Goal: Transaction & Acquisition: Purchase product/service

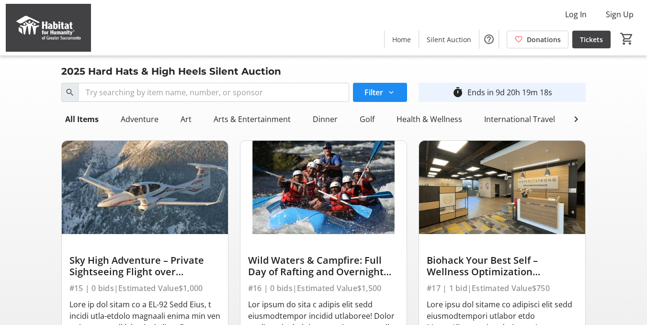
scroll to position [80, 0]
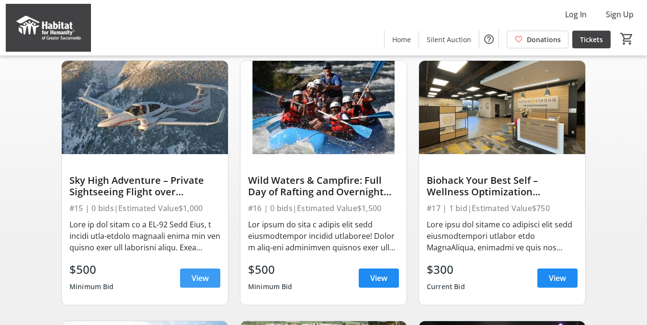
click at [209, 283] on span at bounding box center [200, 278] width 40 height 23
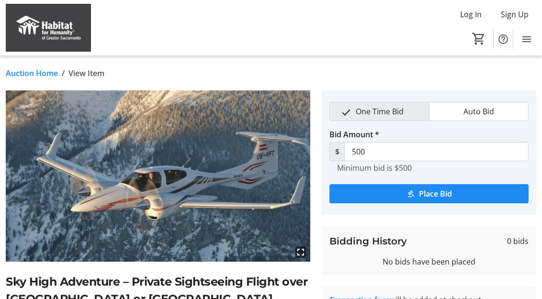
scroll to position [80, 0]
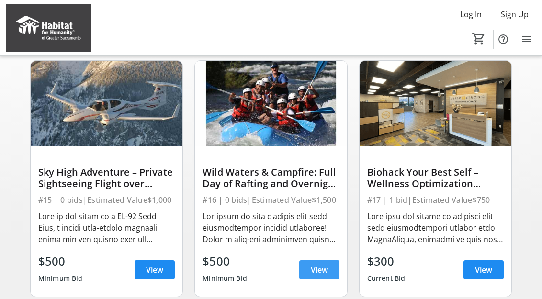
click at [315, 272] on span "View" at bounding box center [319, 269] width 17 height 11
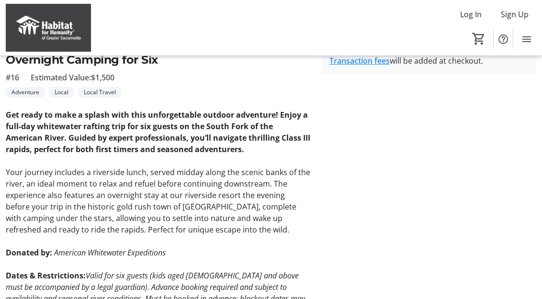
scroll to position [316, 0]
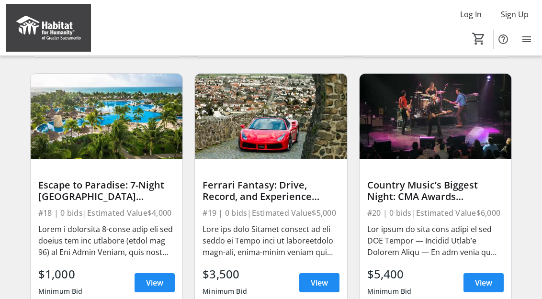
scroll to position [399, 0]
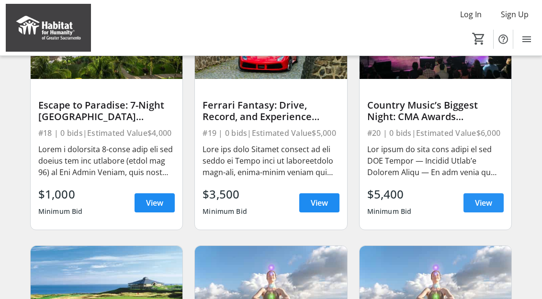
click at [478, 209] on span "View" at bounding box center [483, 202] width 17 height 11
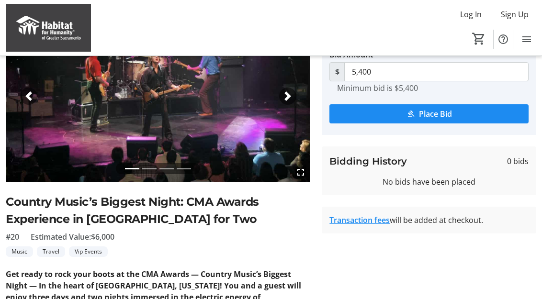
scroll to position [159, 0]
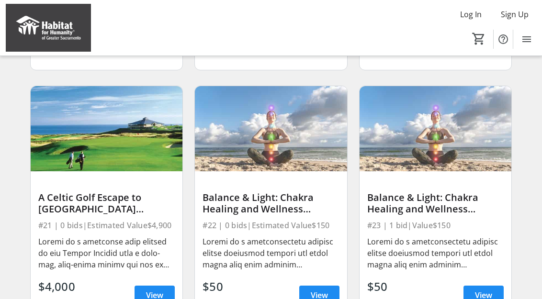
scroll to position [639, 0]
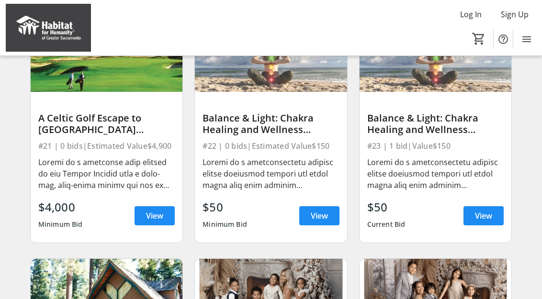
click at [302, 135] on div "Balance & Light: Chakra Healing and Wellness Session #1" at bounding box center [271, 124] width 136 height 23
click at [316, 219] on span "View" at bounding box center [319, 215] width 17 height 11
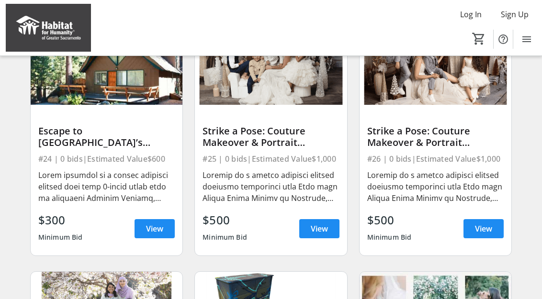
scroll to position [958, 0]
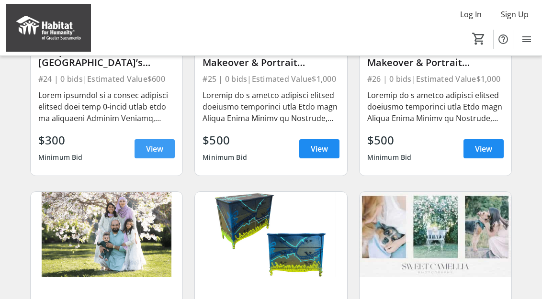
click at [150, 153] on span "View" at bounding box center [154, 148] width 17 height 11
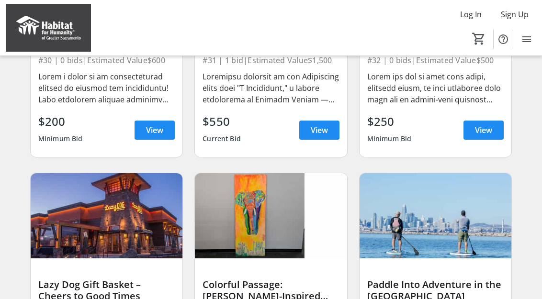
scroll to position [1401, 0]
